Goal: Navigation & Orientation: Find specific page/section

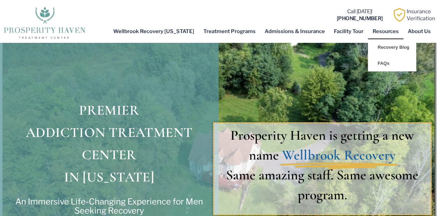
click at [427, 82] on div "Prosperity Haven is getting a new name Wellbrook Recovery Same amazing staff. S…" at bounding box center [328, 183] width 219 height 289
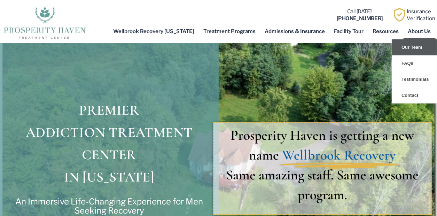
click at [421, 50] on link "Our Team" at bounding box center [413, 47] width 45 height 16
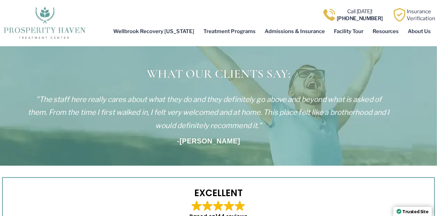
scroll to position [974, 0]
